Goal: Information Seeking & Learning: Check status

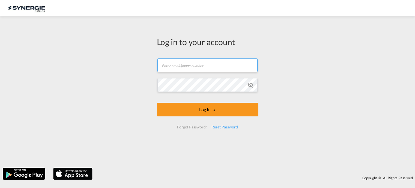
type input "[EMAIL_ADDRESS][DOMAIN_NAME]"
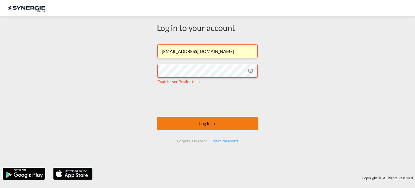
drag, startPoint x: 197, startPoint y: 125, endPoint x: 213, endPoint y: 123, distance: 15.9
click at [198, 125] on button "Log In" at bounding box center [207, 123] width 101 height 14
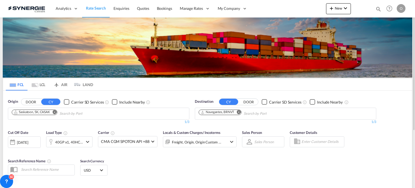
click at [377, 7] on md-icon "icon-magnify" at bounding box center [378, 9] width 6 height 6
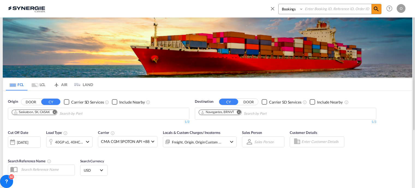
paste input "SYC000012913"
type input "SYC000012913"
click at [299, 8] on select "Bookings Quotes Enquiries" at bounding box center [291, 9] width 26 height 10
select select "Quotes"
click at [278, 4] on select "Bookings Quotes Enquiries" at bounding box center [291, 9] width 26 height 10
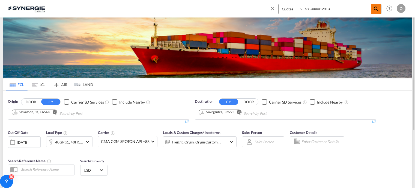
click at [371, 9] on div "Bookings Quotes Enquiries SYC000012913" at bounding box center [329, 9] width 103 height 10
click at [377, 10] on md-icon "icon-magnify" at bounding box center [376, 9] width 7 height 7
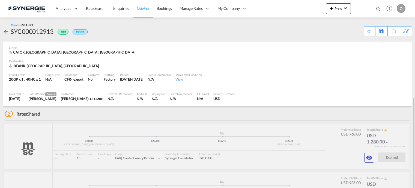
scroll to position [55, 0]
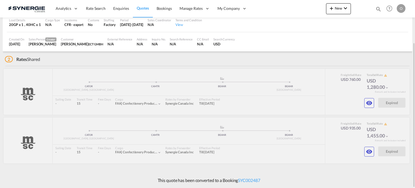
drag, startPoint x: 238, startPoint y: 180, endPoint x: 261, endPoint y: 179, distance: 23.5
click at [261, 179] on div "This quote has been converted to a Booking SYC002487" at bounding box center [207, 180] width 409 height 15
copy p "SYC002487"
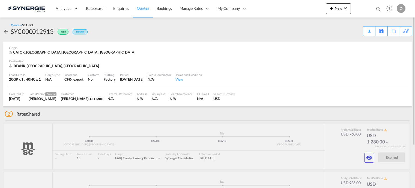
click at [377, 8] on md-icon "icon-magnify" at bounding box center [378, 9] width 6 height 6
